Goal: Information Seeking & Learning: Check status

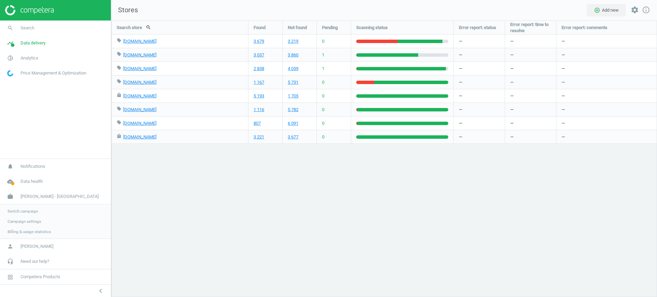
click at [33, 213] on span "Switch campaign" at bounding box center [23, 211] width 30 height 5
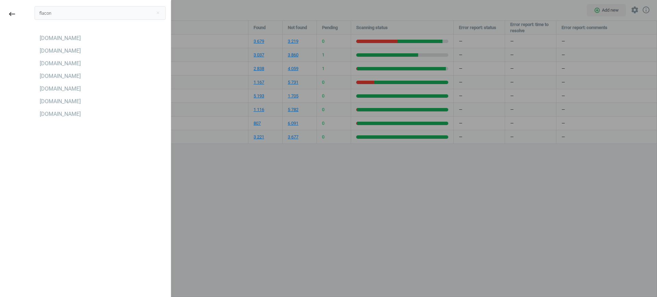
type input "flacon"
click at [69, 38] on div "Flaconi.at" at bounding box center [100, 38] width 131 height 11
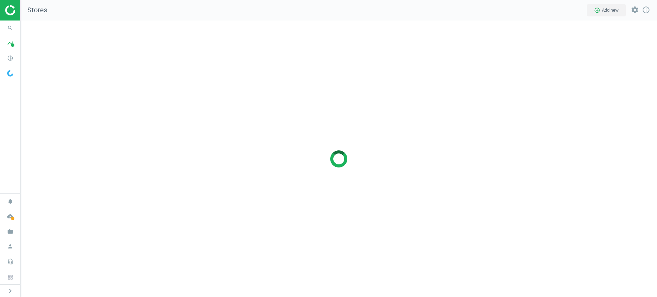
scroll to position [3, 3]
click at [10, 56] on icon "pie_chart_outlined" at bounding box center [10, 58] width 13 height 13
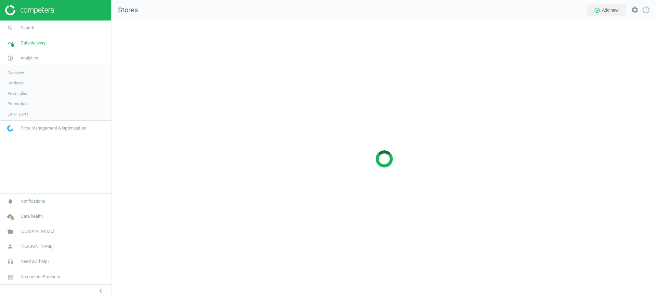
scroll to position [290, 559]
click at [21, 87] on link "Products" at bounding box center [55, 83] width 111 height 10
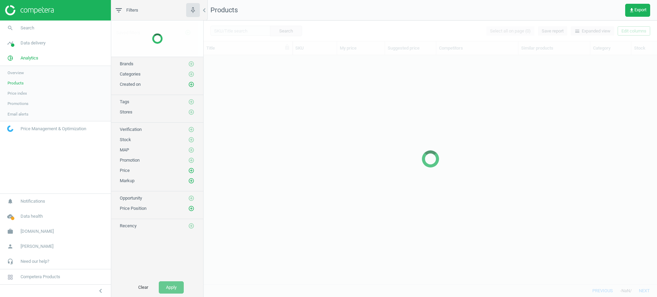
scroll to position [216, 447]
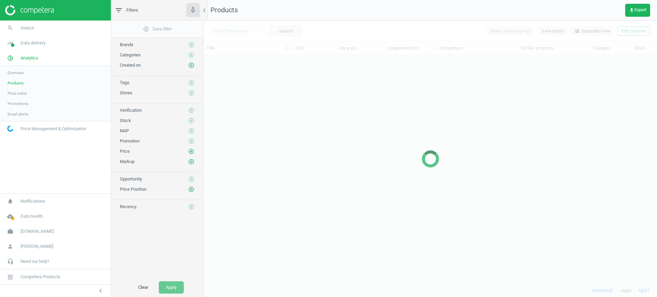
click at [246, 33] on div at bounding box center [430, 159] width 453 height 277
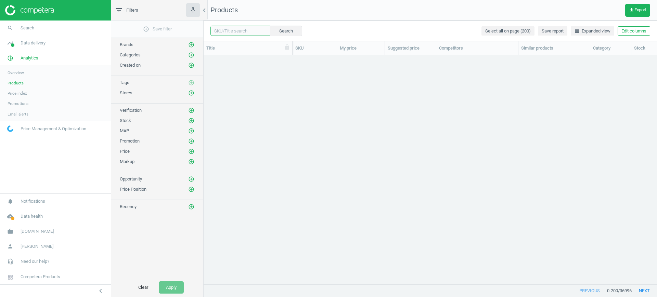
click at [245, 33] on input "text" at bounding box center [240, 31] width 60 height 10
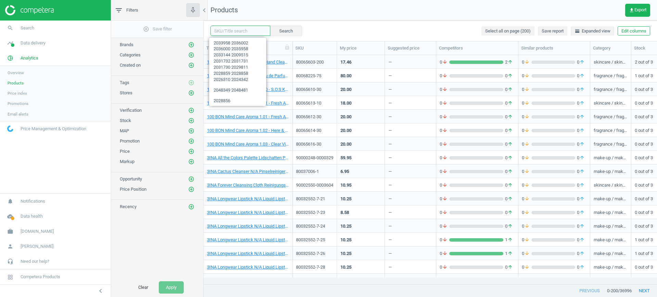
paste input "90007144-0010876"
type input "90007144-0010876"
click at [279, 33] on button "Search" at bounding box center [286, 31] width 32 height 10
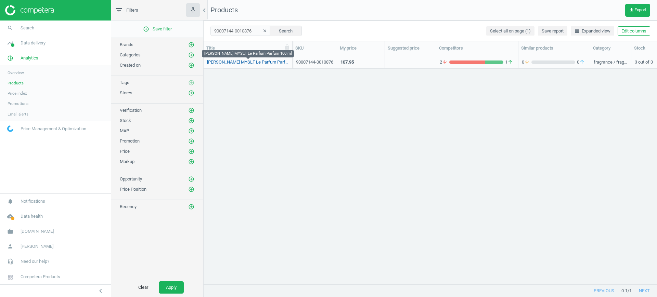
click at [276, 62] on link "Yves Saint Laurent MYSLF Le Parfum Parfum 100 ml" at bounding box center [248, 62] width 82 height 6
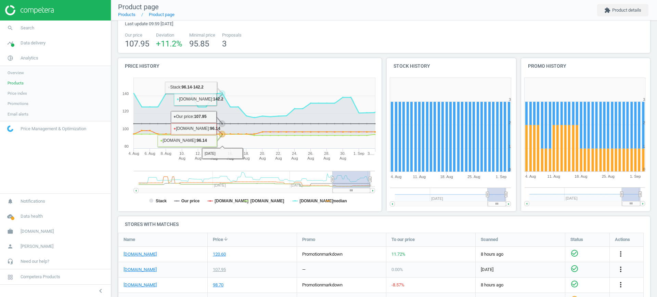
scroll to position [67, 0]
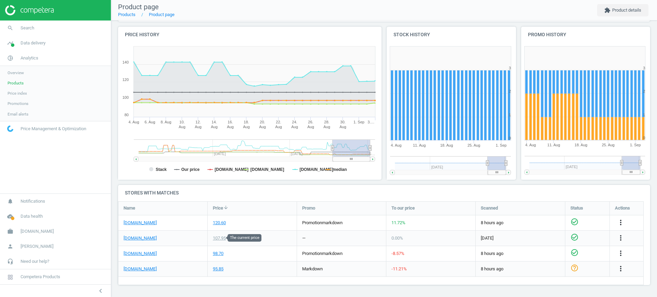
click at [218, 239] on div "107.95" at bounding box center [219, 238] width 13 height 6
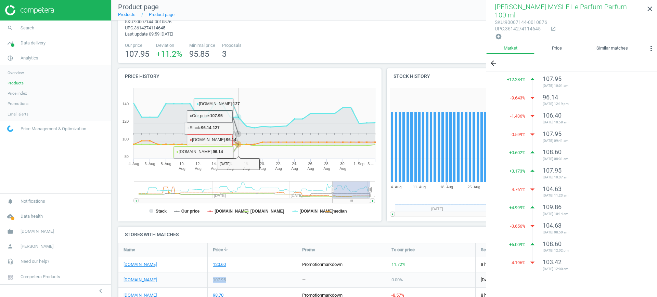
scroll to position [0, 0]
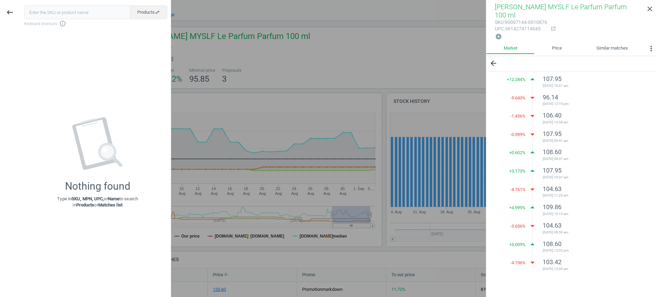
click at [581, 116] on div "106.40 2025-06-20 10:58 am" at bounding box center [591, 119] width 97 height 15
click at [12, 14] on icon "keyboard_backspace" at bounding box center [10, 12] width 8 height 8
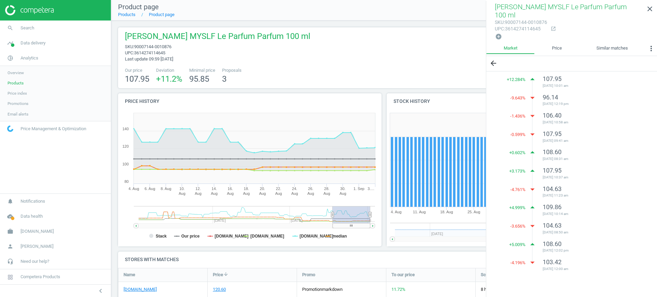
click at [657, 87] on div "+ 12.284 % arrow_drop_up 107.95 2025-07-18 10:01 am -9.643 % arrow_drop_down 96…" at bounding box center [571, 173] width 171 height 202
click at [35, 229] on span "Flaconi.at" at bounding box center [37, 232] width 33 height 6
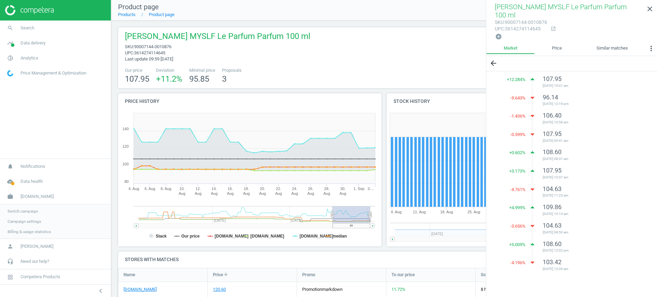
click at [31, 211] on span "Switch campaign" at bounding box center [23, 211] width 30 height 5
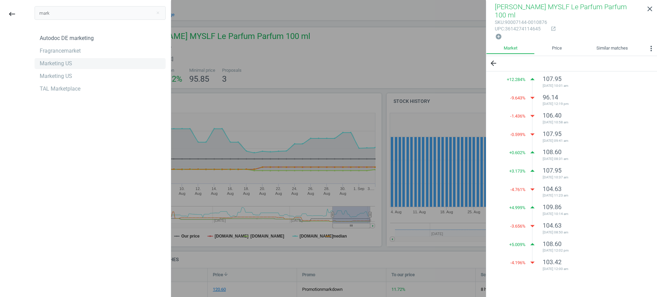
type input "mark"
click at [83, 66] on div "Marketing US" at bounding box center [100, 63] width 131 height 11
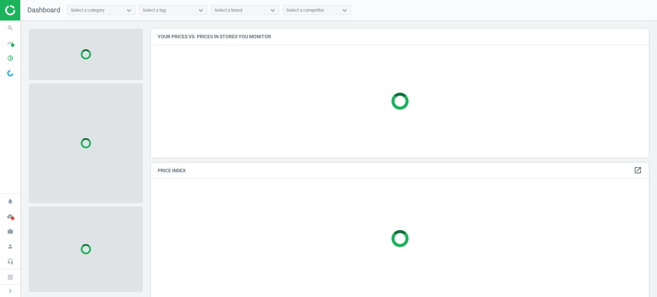
scroll to position [3, 3]
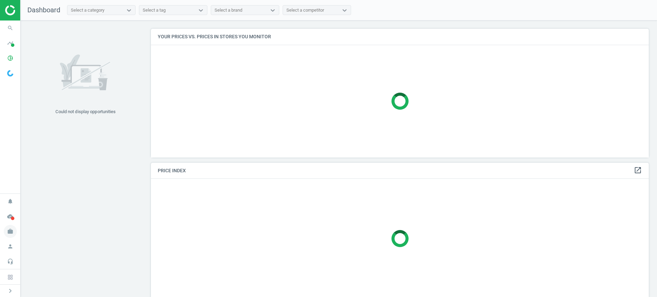
click at [10, 232] on icon "work" at bounding box center [10, 231] width 13 height 13
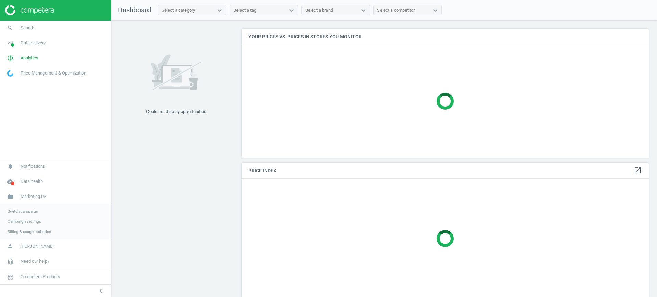
scroll to position [142, 414]
click at [27, 220] on span "Campaign settings" at bounding box center [25, 221] width 34 height 5
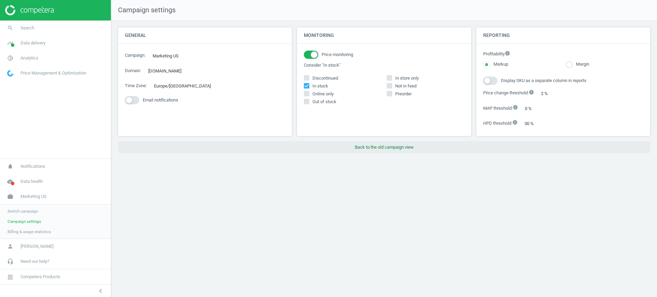
click at [367, 147] on button "Back to the old campaign view" at bounding box center [384, 147] width 532 height 12
